Goal: Use online tool/utility: Utilize a website feature to perform a specific function

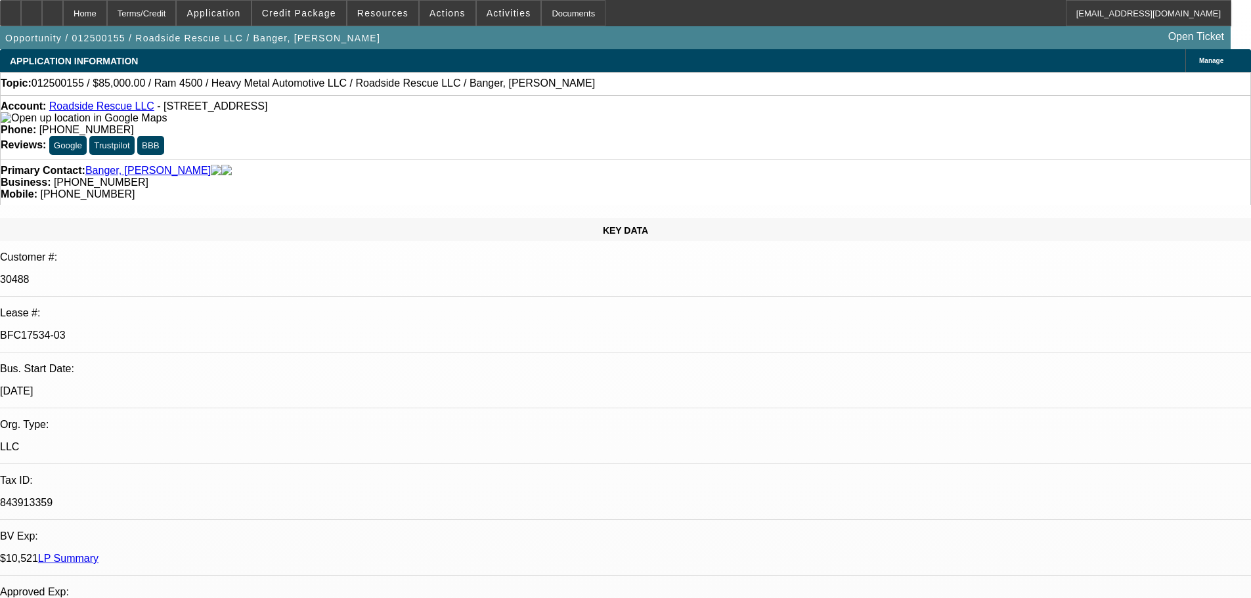
select select "0"
select select "2"
select select "0.1"
select select "4"
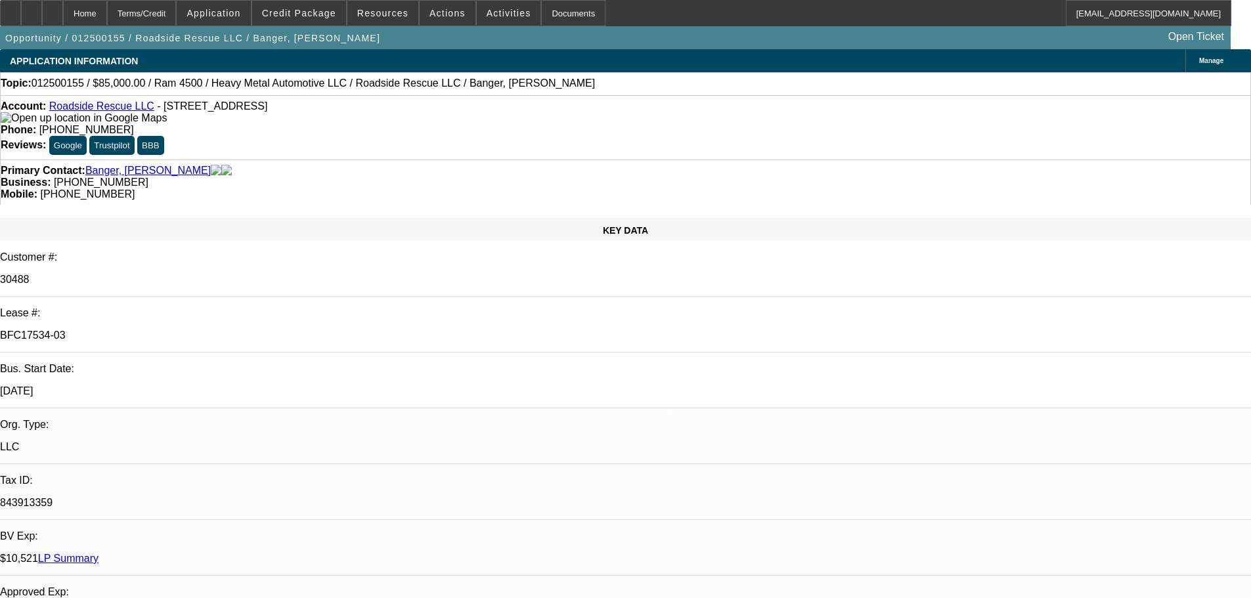
select select "0"
select select "2"
select select "0.1"
select select "4"
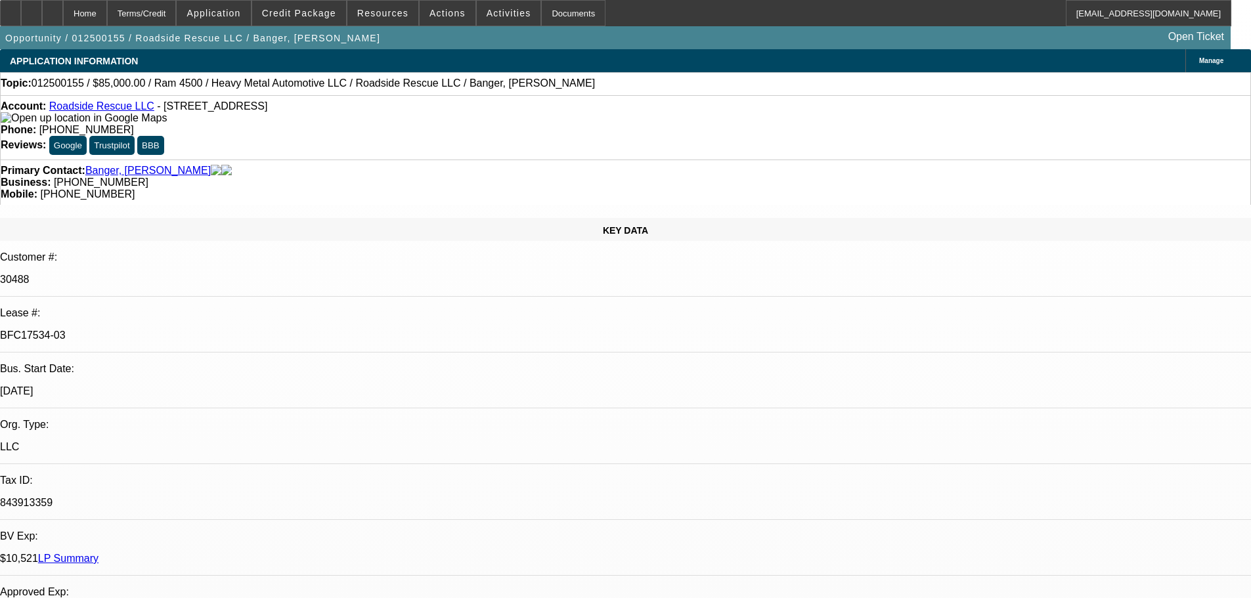
select select "0"
select select "2"
select select "0.1"
select select "4"
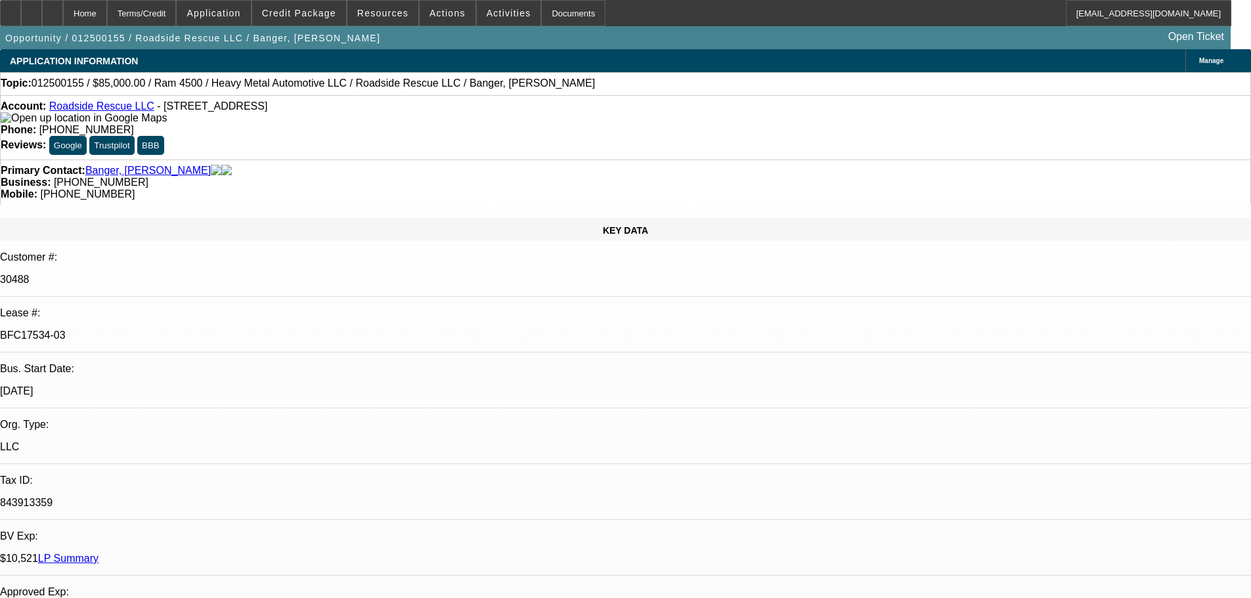
select select "0"
select select "2"
select select "0.1"
select select "4"
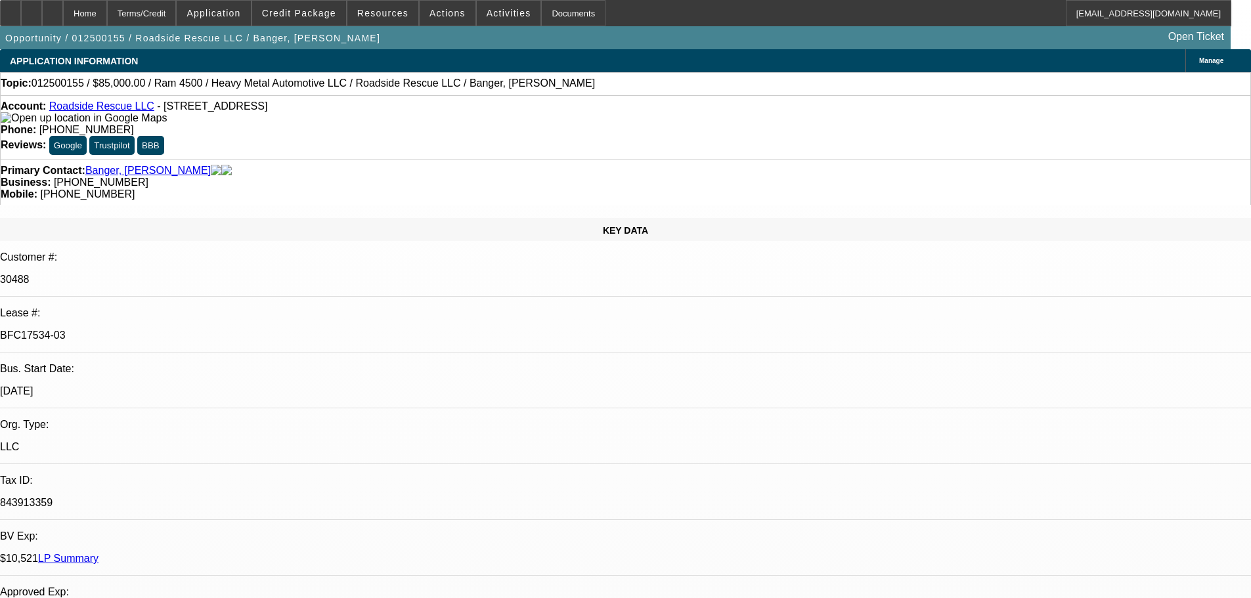
scroll to position [328, 0]
click at [487, 18] on span "Activities" at bounding box center [509, 13] width 45 height 11
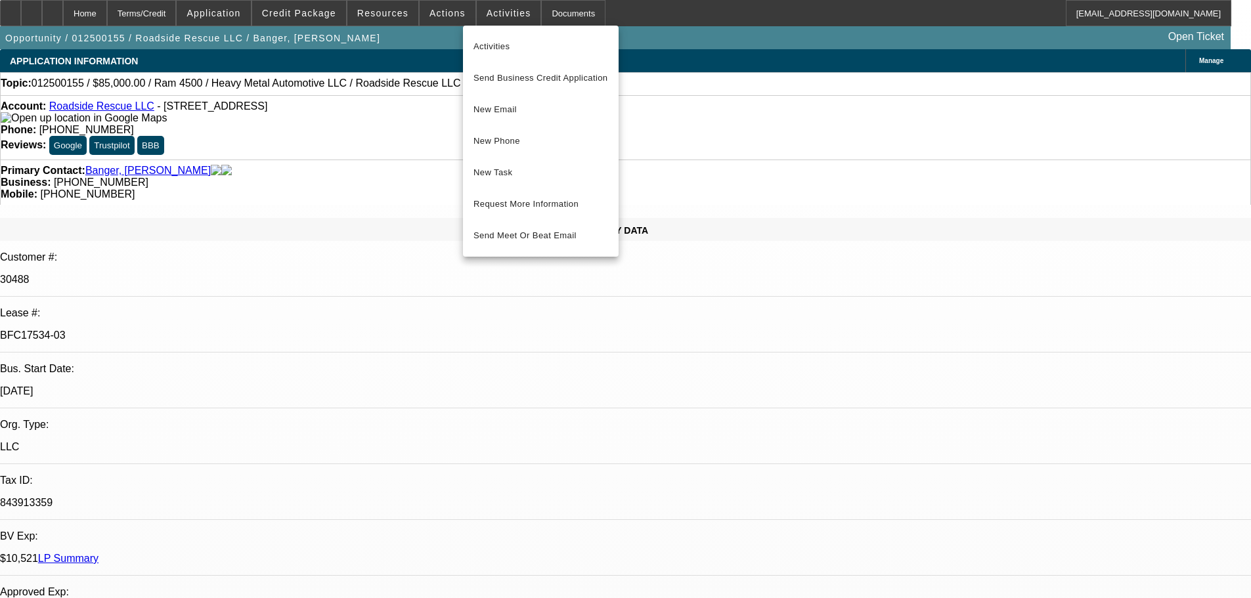
click at [432, 17] on div at bounding box center [625, 299] width 1251 height 598
